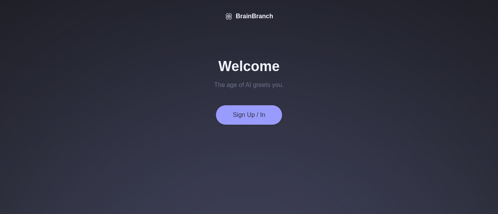
click at [255, 111] on button "Sign Up / In" at bounding box center [249, 114] width 66 height 19
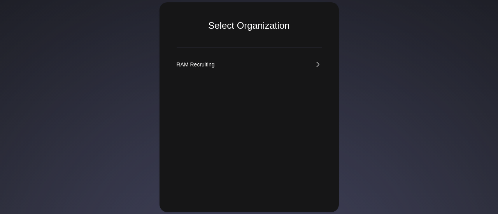
click at [208, 63] on div "RAM Recruiting" at bounding box center [196, 65] width 38 height 8
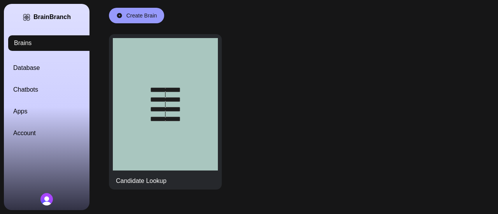
click at [28, 67] on link "Database" at bounding box center [56, 67] width 86 height 9
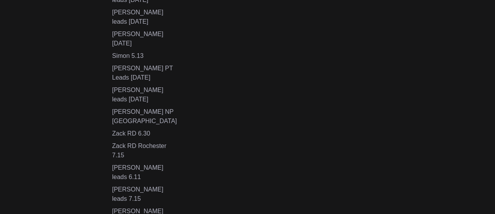
scroll to position [468, 0]
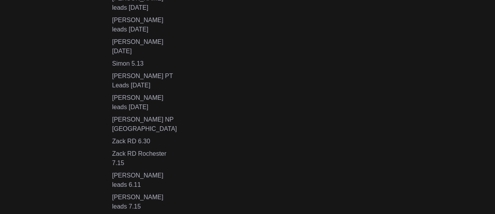
type input "*"
type input "**********"
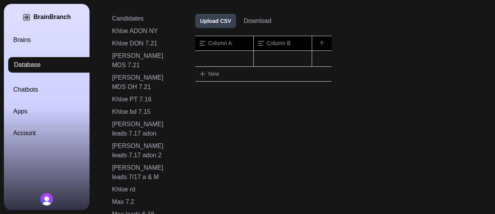
click at [224, 24] on button "Upload CSV" at bounding box center [215, 21] width 40 height 14
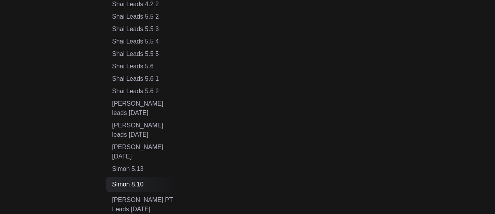
scroll to position [348, 0]
drag, startPoint x: 147, startPoint y: 119, endPoint x: 111, endPoint y: 118, distance: 36.6
click at [111, 176] on div "Simon 8.10" at bounding box center [141, 184] width 71 height 16
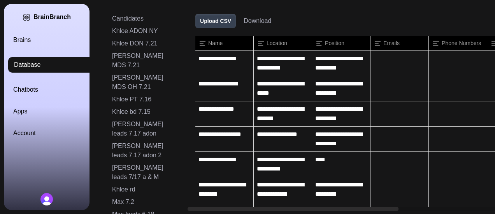
copy div "Simon 8.10"
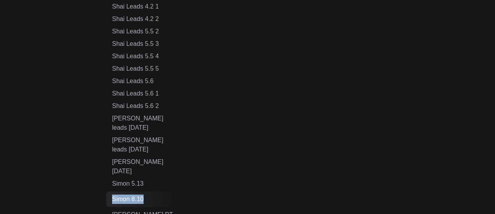
copy div "Simon 8.10"
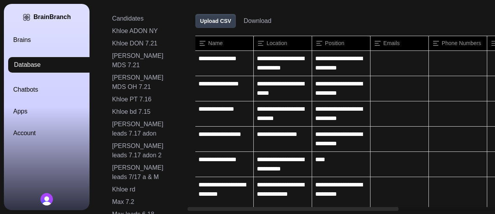
click at [23, 35] on div "BrainBranch Brains Database Chatbots Apps Account" at bounding box center [47, 107] width 86 height 207
click at [26, 40] on link "Brains" at bounding box center [56, 39] width 86 height 9
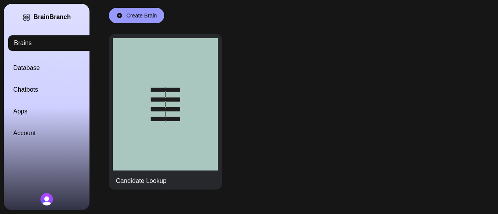
click at [149, 99] on div at bounding box center [165, 104] width 105 height 133
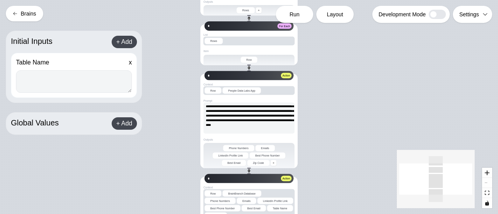
click at [81, 86] on textarea at bounding box center [74, 81] width 116 height 23
paste textarea "**********"
type textarea "**********"
click at [296, 15] on span "Run" at bounding box center [294, 15] width 10 height 8
